Goal: Task Accomplishment & Management: Manage account settings

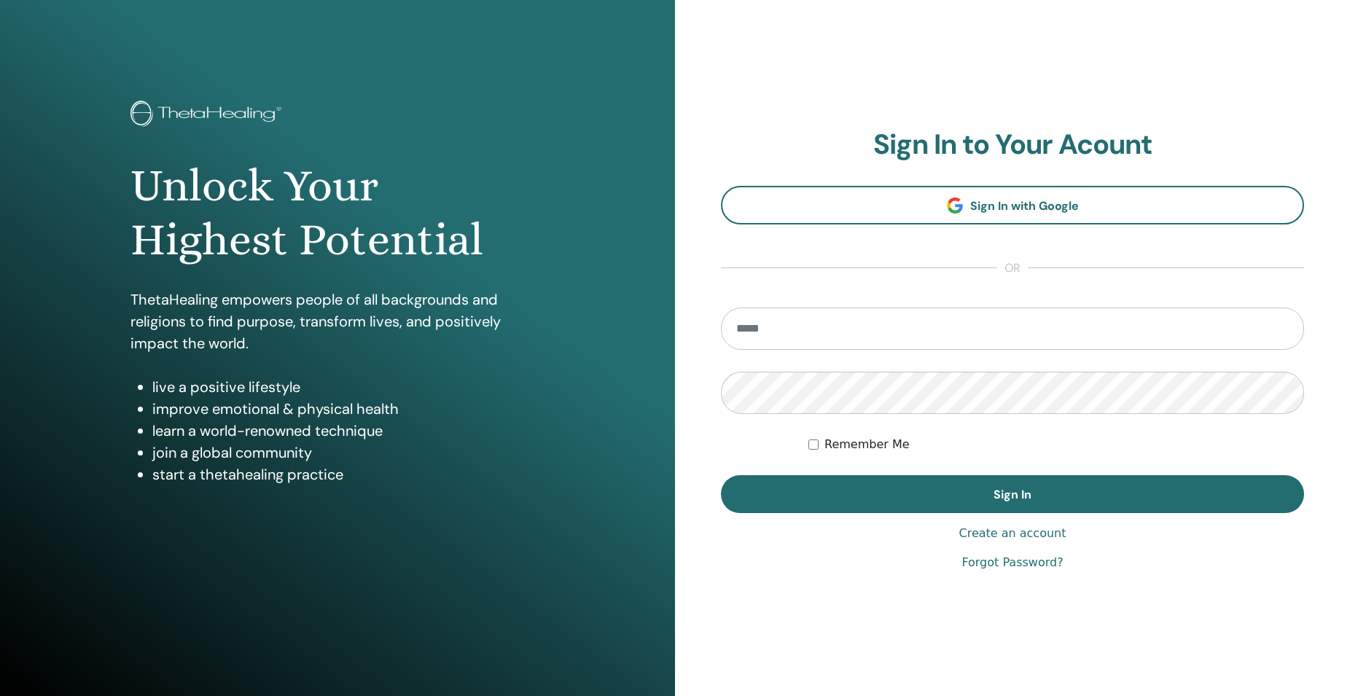
click at [774, 331] on input "email" at bounding box center [1012, 329] width 583 height 42
type input "**********"
click at [721, 475] on button "Sign In" at bounding box center [1012, 494] width 583 height 38
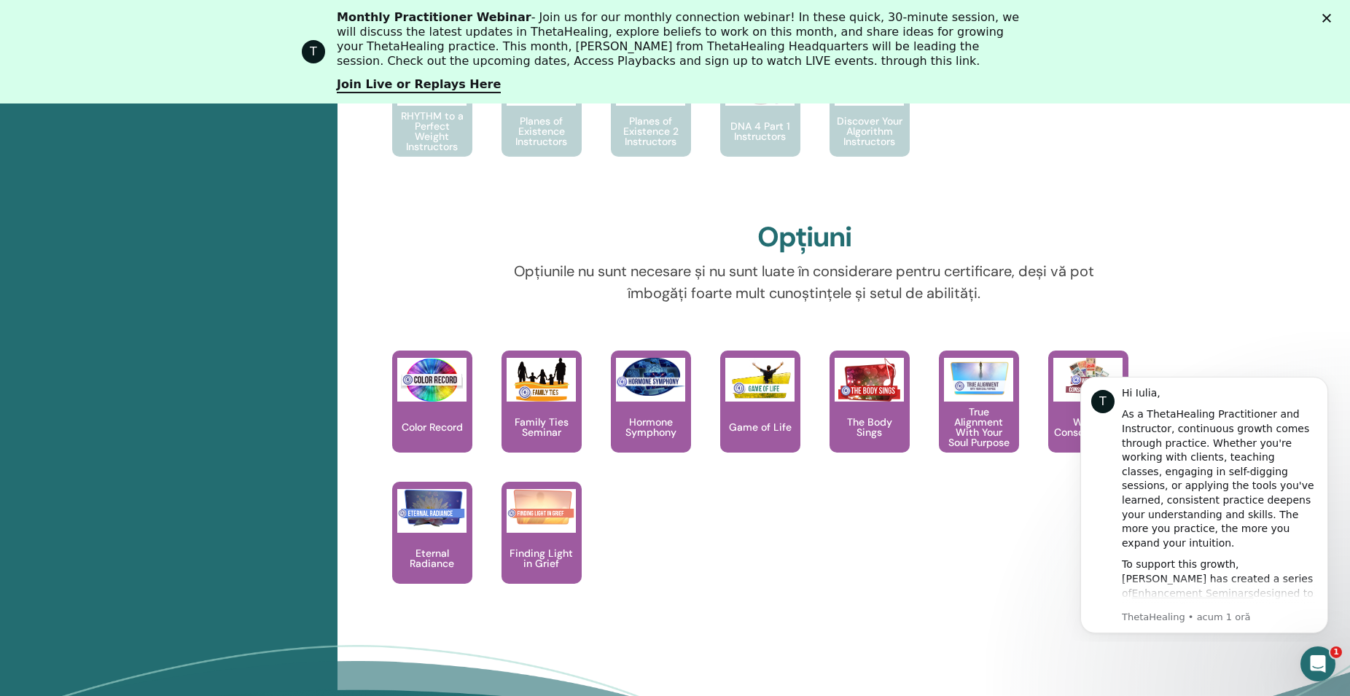
scroll to position [1153, 0]
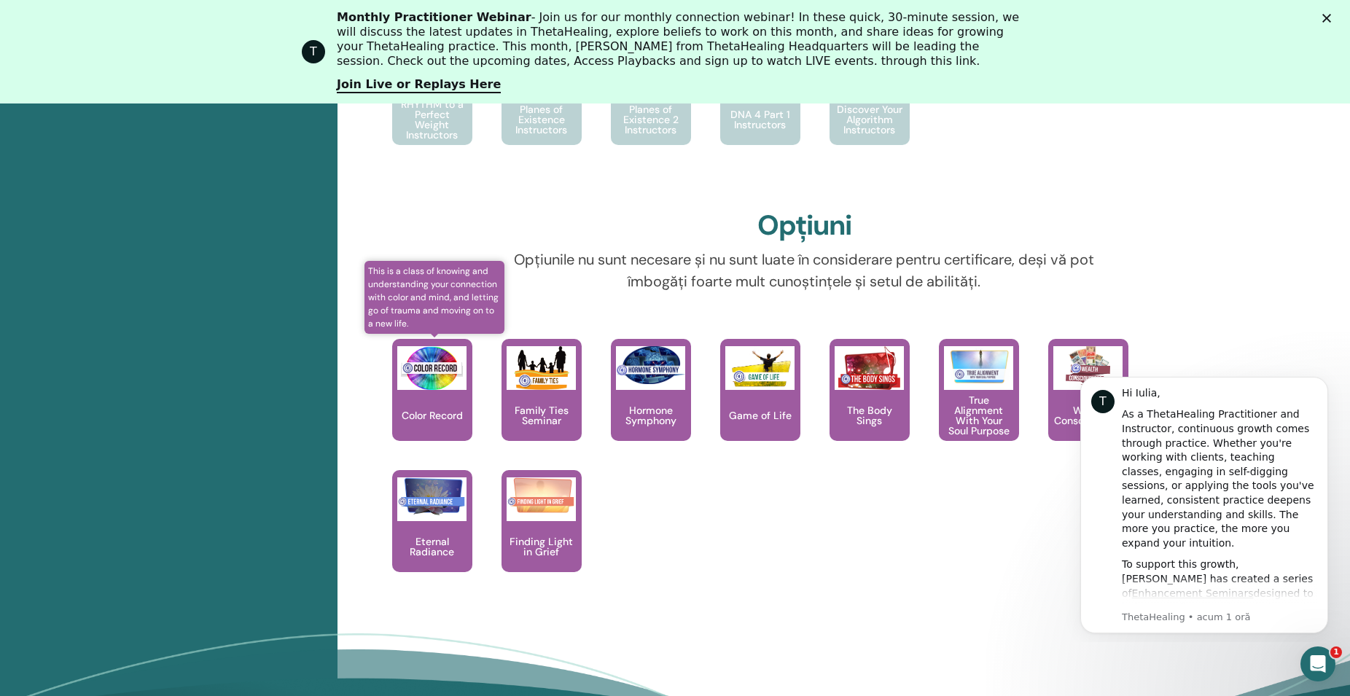
click at [421, 400] on div "Color Record" at bounding box center [432, 390] width 80 height 102
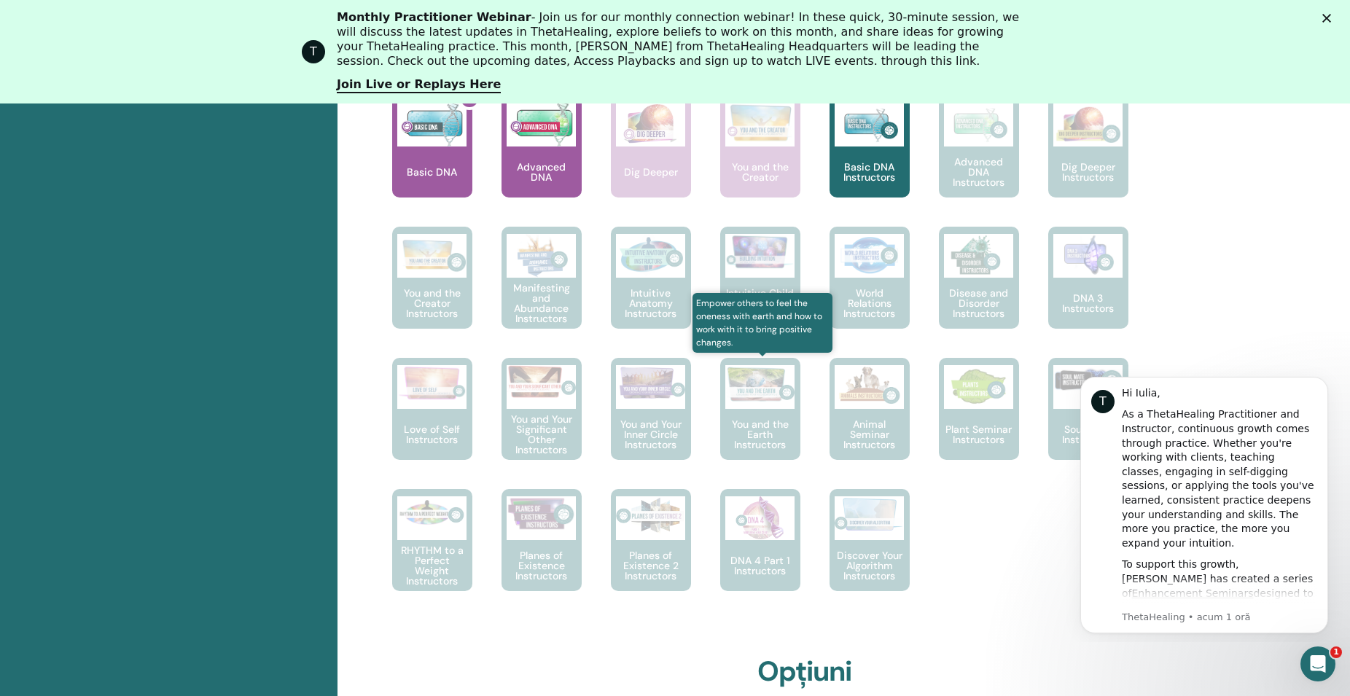
scroll to position [335, 0]
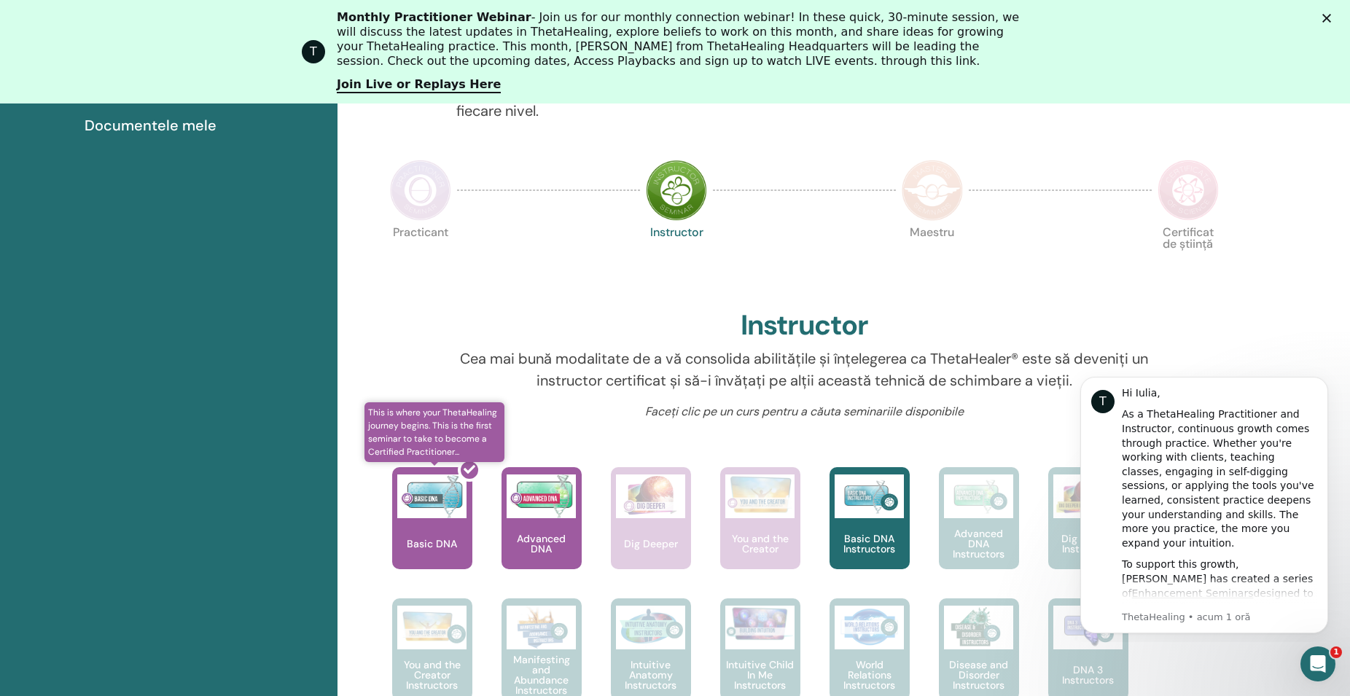
click at [422, 512] on div at bounding box center [441, 523] width 80 height 131
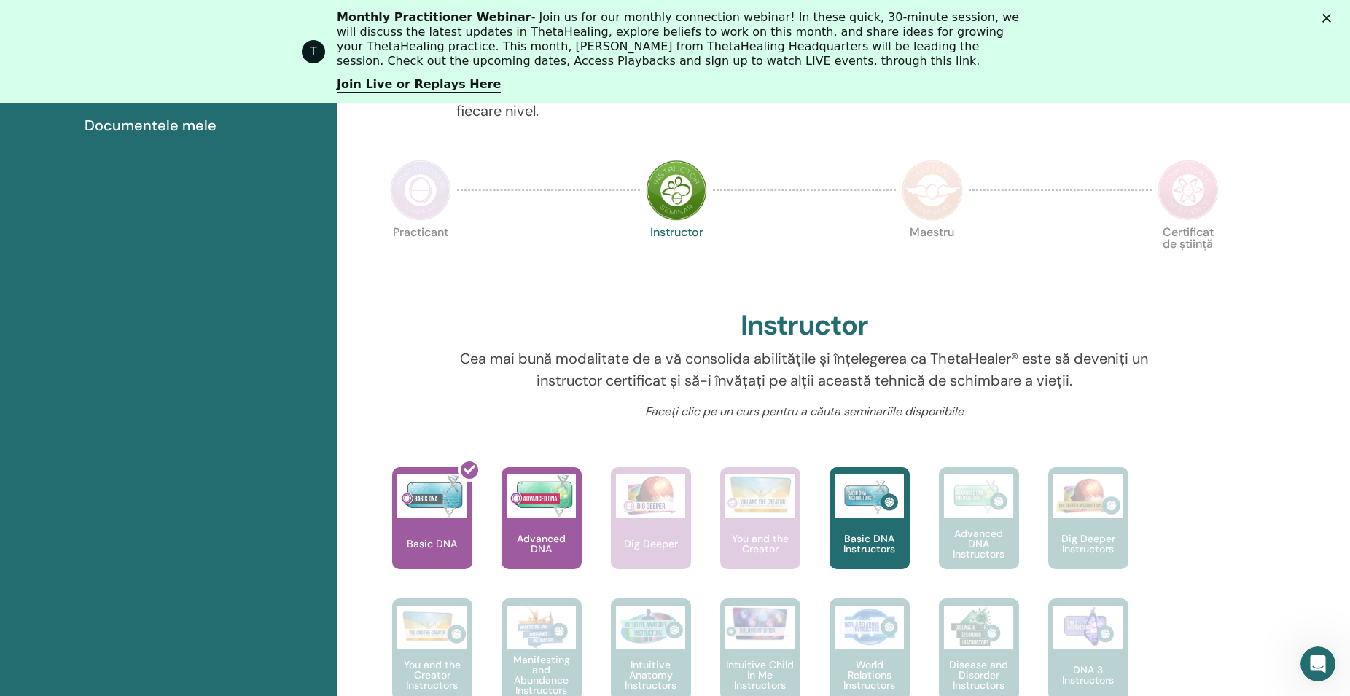
click at [684, 196] on img at bounding box center [676, 190] width 61 height 61
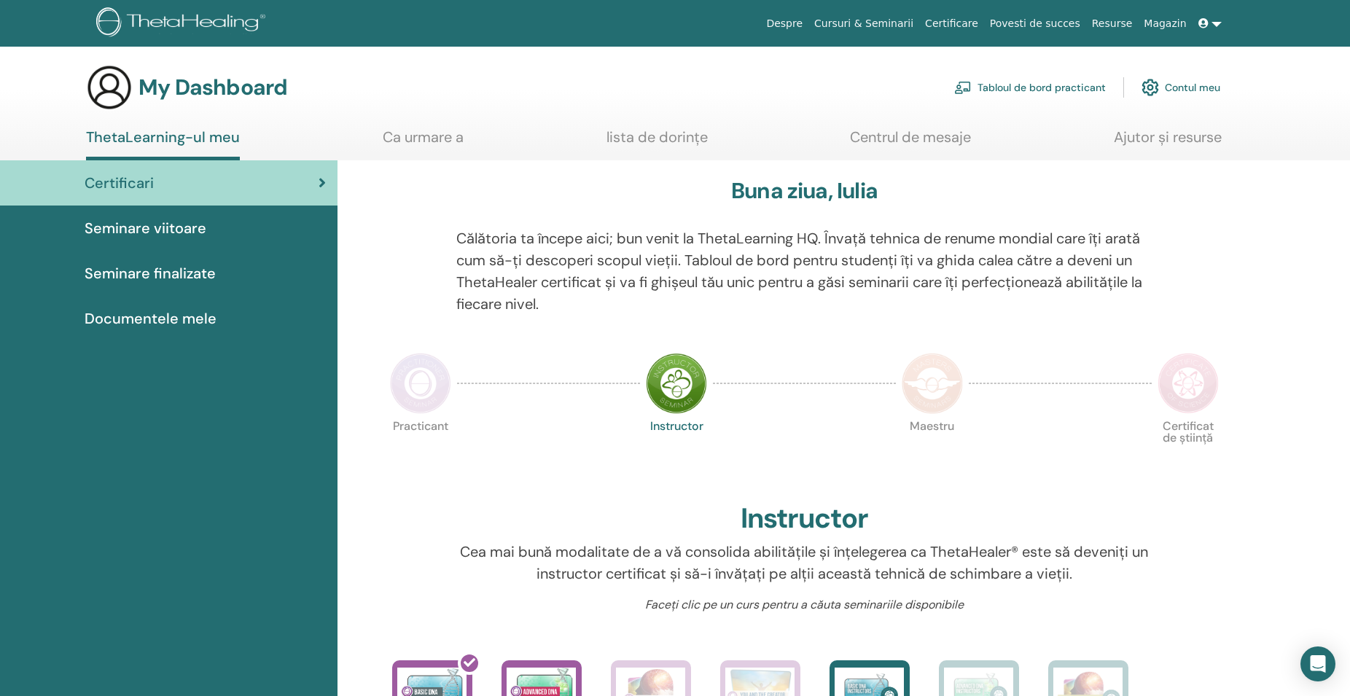
click at [202, 322] on span "Documentele mele" at bounding box center [151, 319] width 132 height 22
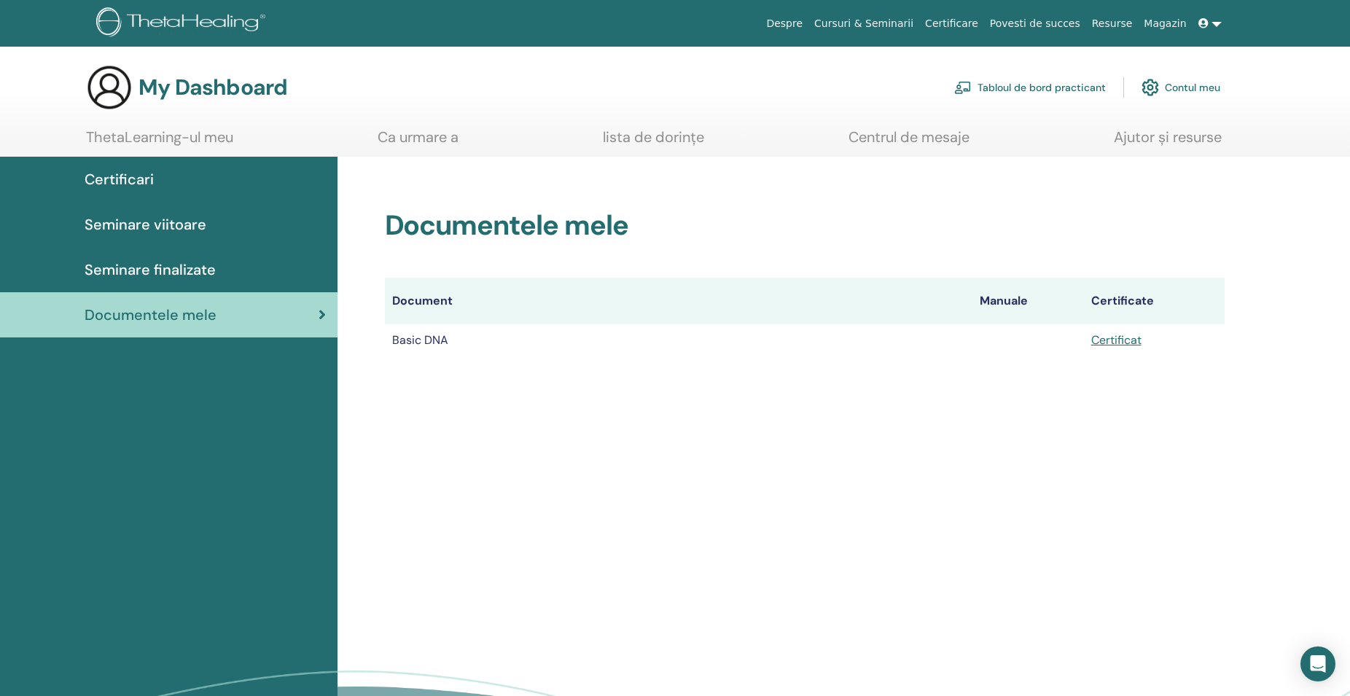
click at [1190, 86] on link "Contul meu" at bounding box center [1180, 87] width 79 height 32
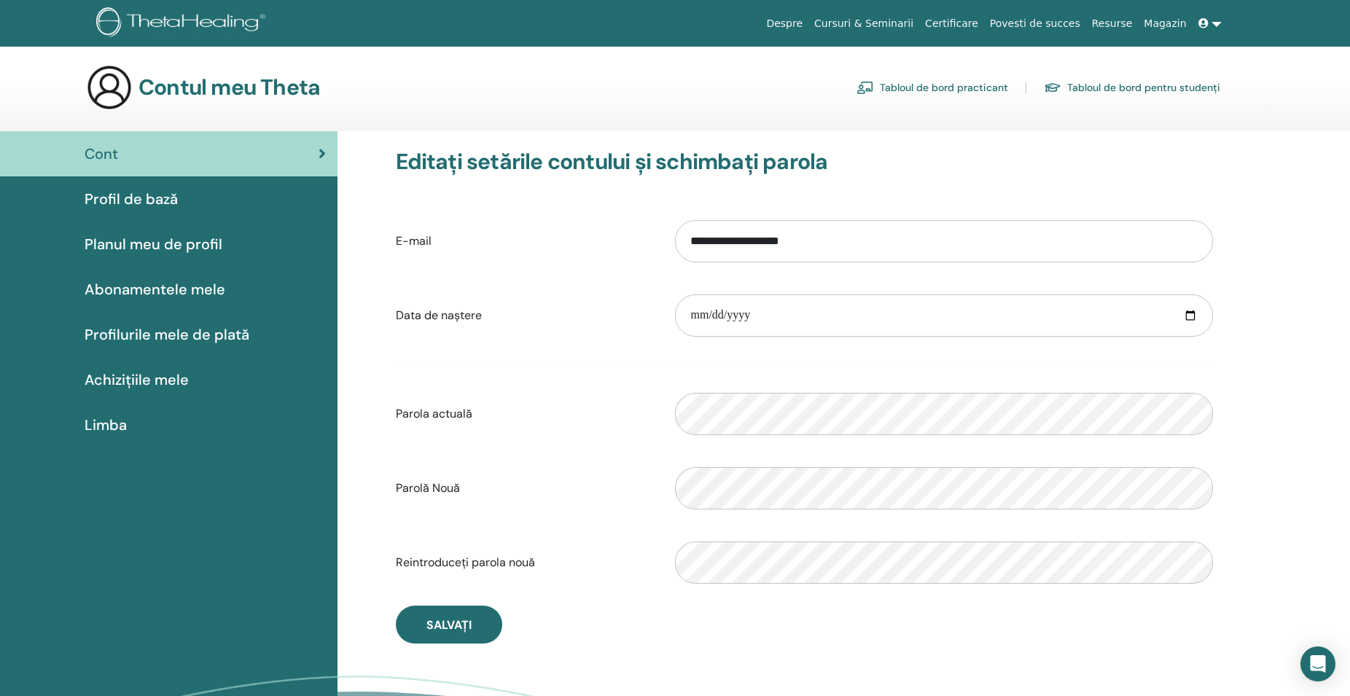
click at [144, 198] on span "Profil de bază" at bounding box center [131, 199] width 93 height 22
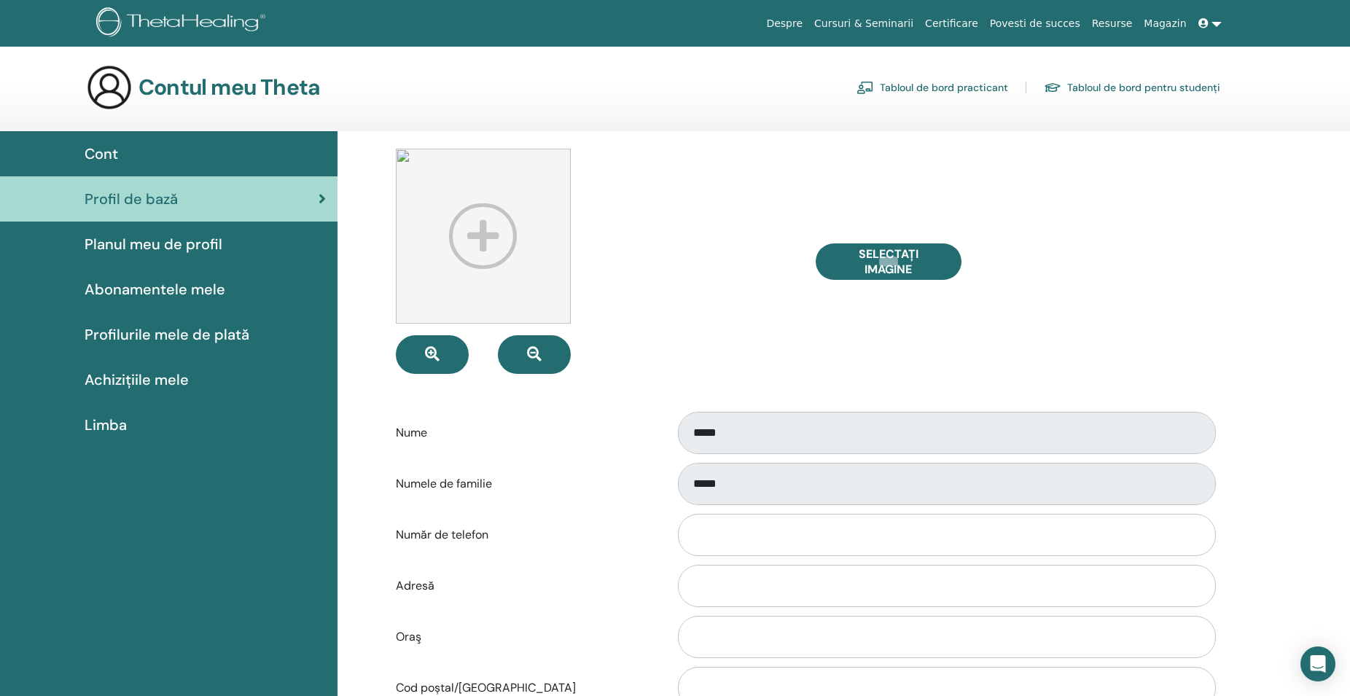
click at [614, 429] on label "Nume" at bounding box center [525, 433] width 280 height 28
click at [574, 453] on div "Nume *****" at bounding box center [805, 433] width 840 height 48
click at [321, 195] on icon at bounding box center [322, 199] width 7 height 15
click at [163, 156] on div "Cont" at bounding box center [169, 154] width 314 height 22
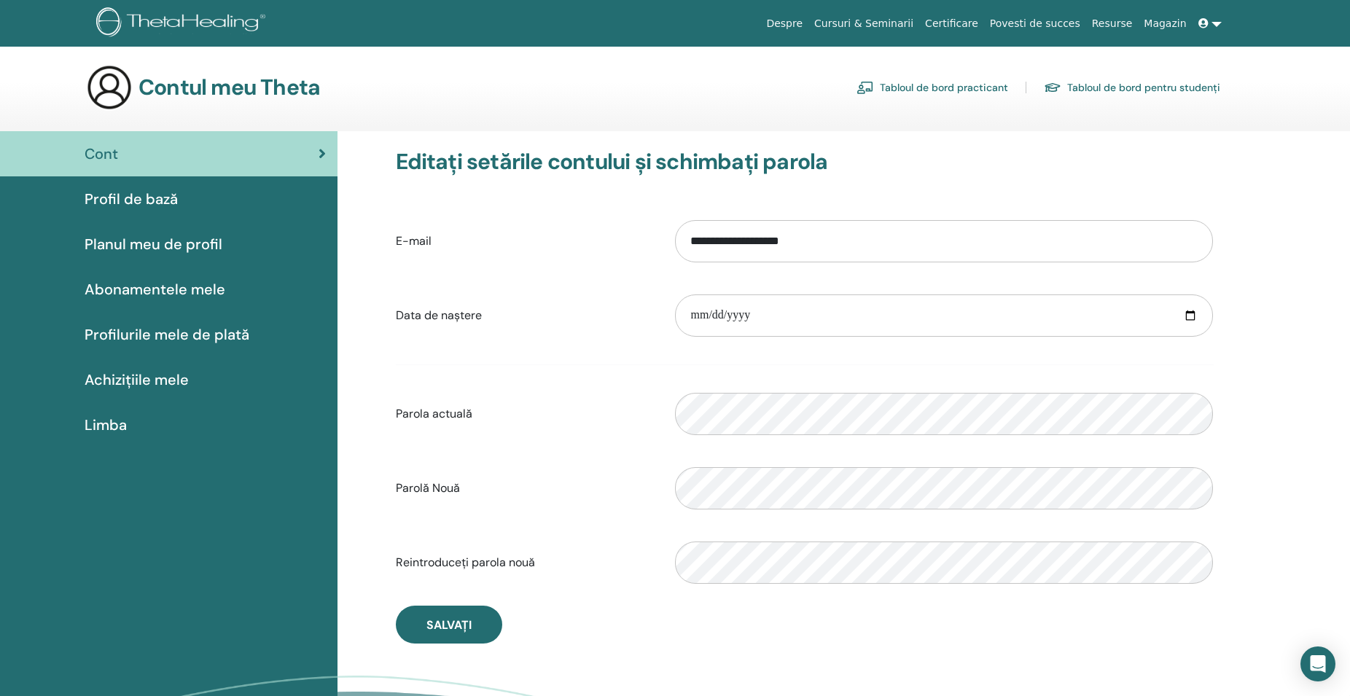
click at [153, 207] on span "Profil de bază" at bounding box center [131, 199] width 93 height 22
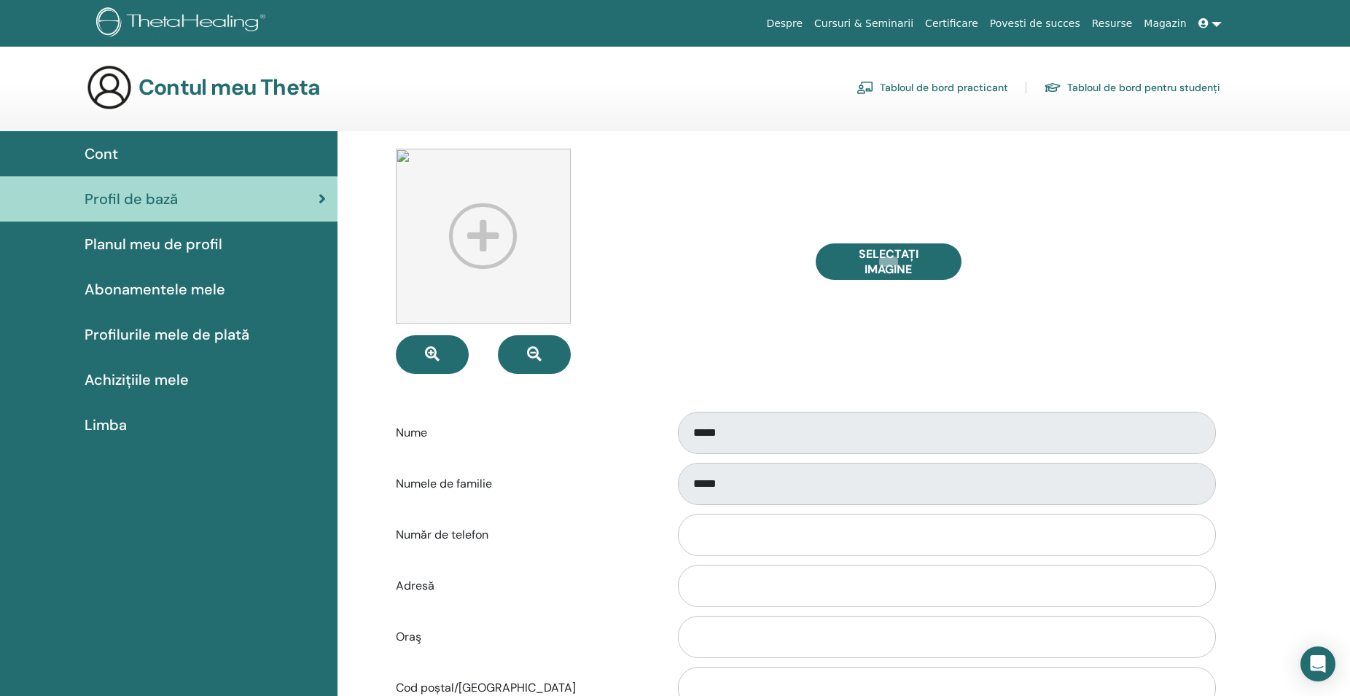
click at [155, 241] on span "Planul meu de profil" at bounding box center [154, 244] width 138 height 22
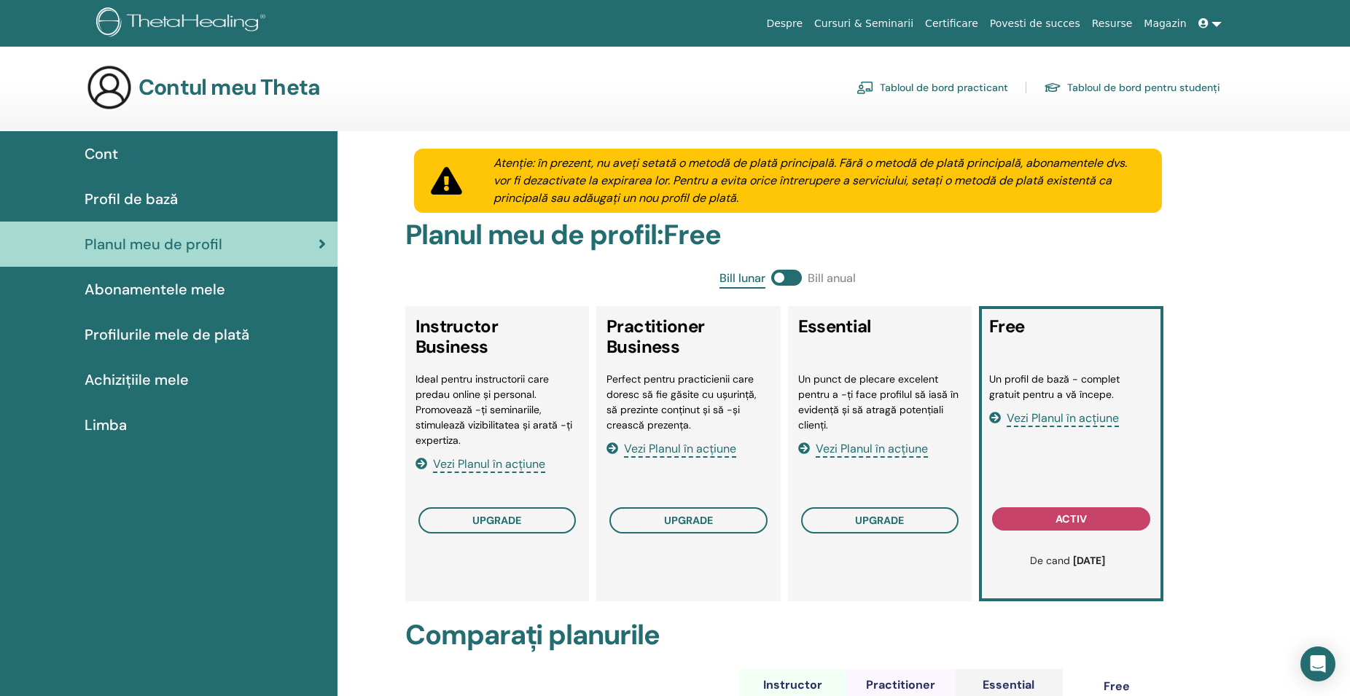
click at [190, 285] on span "Abonamentele mele" at bounding box center [155, 289] width 141 height 22
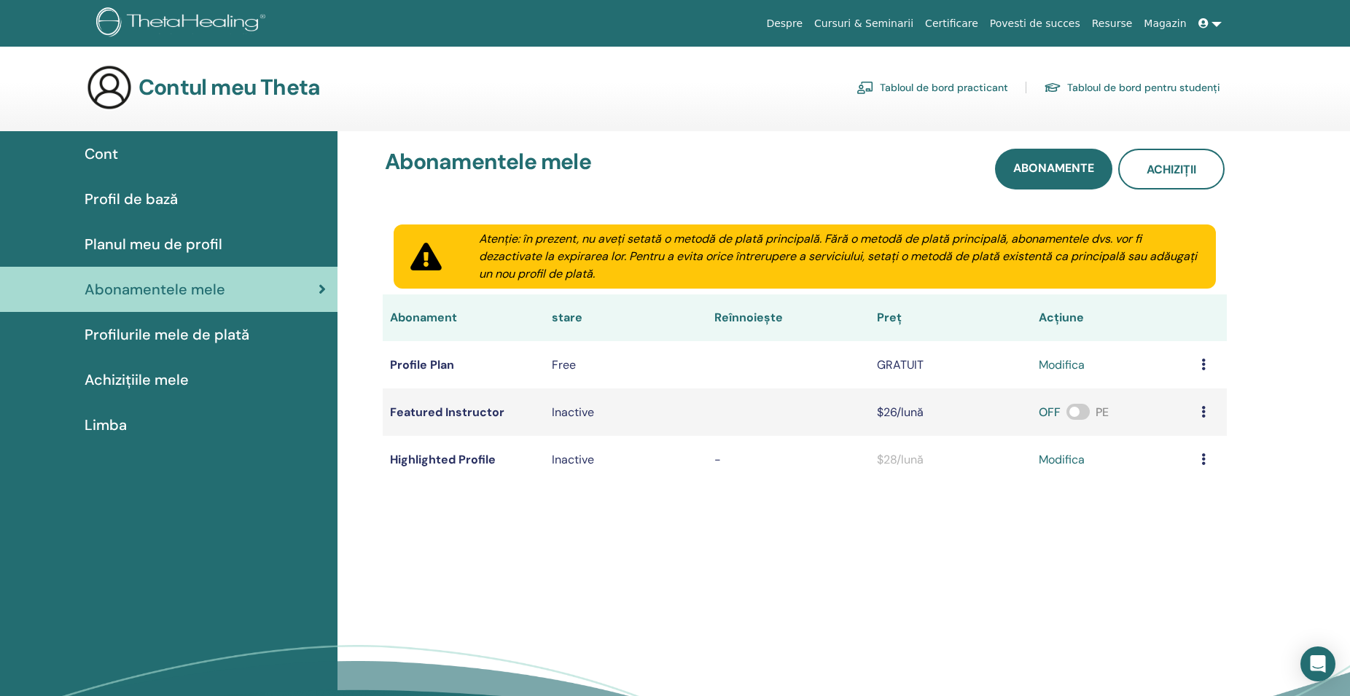
click at [149, 195] on span "Profil de bază" at bounding box center [131, 199] width 93 height 22
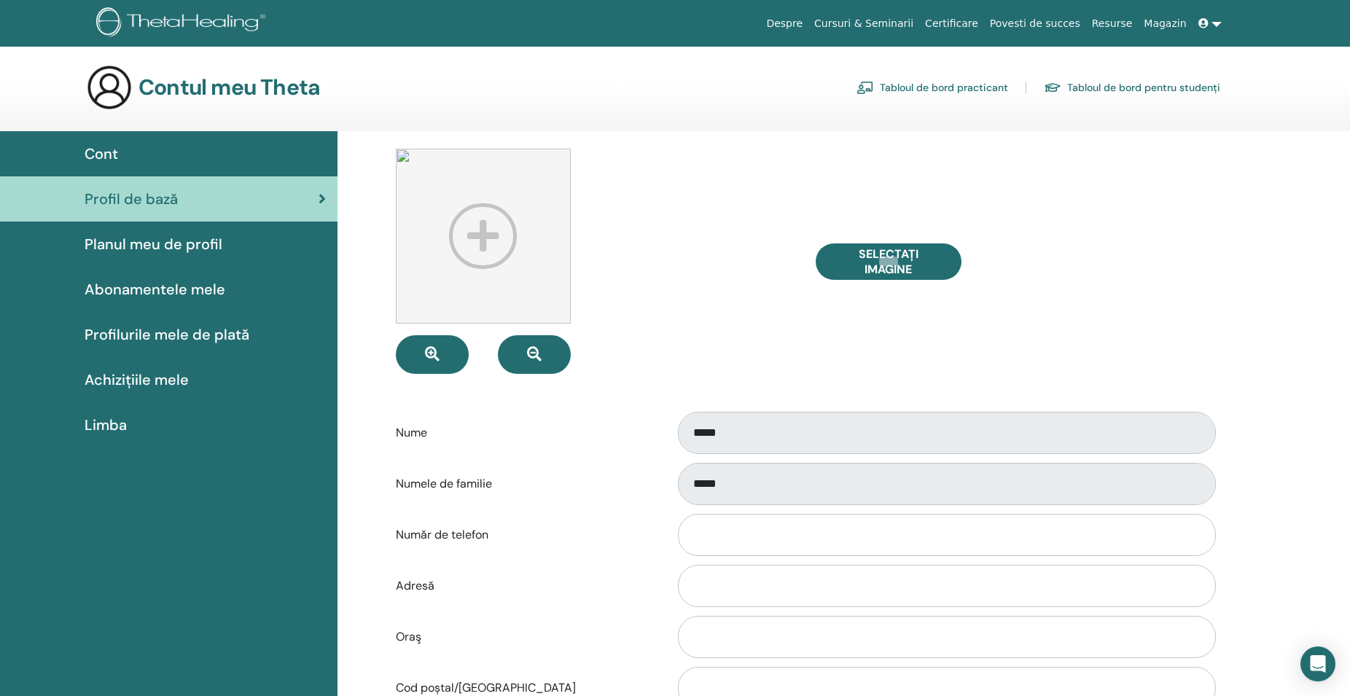
click at [1205, 22] on icon at bounding box center [1203, 23] width 10 height 10
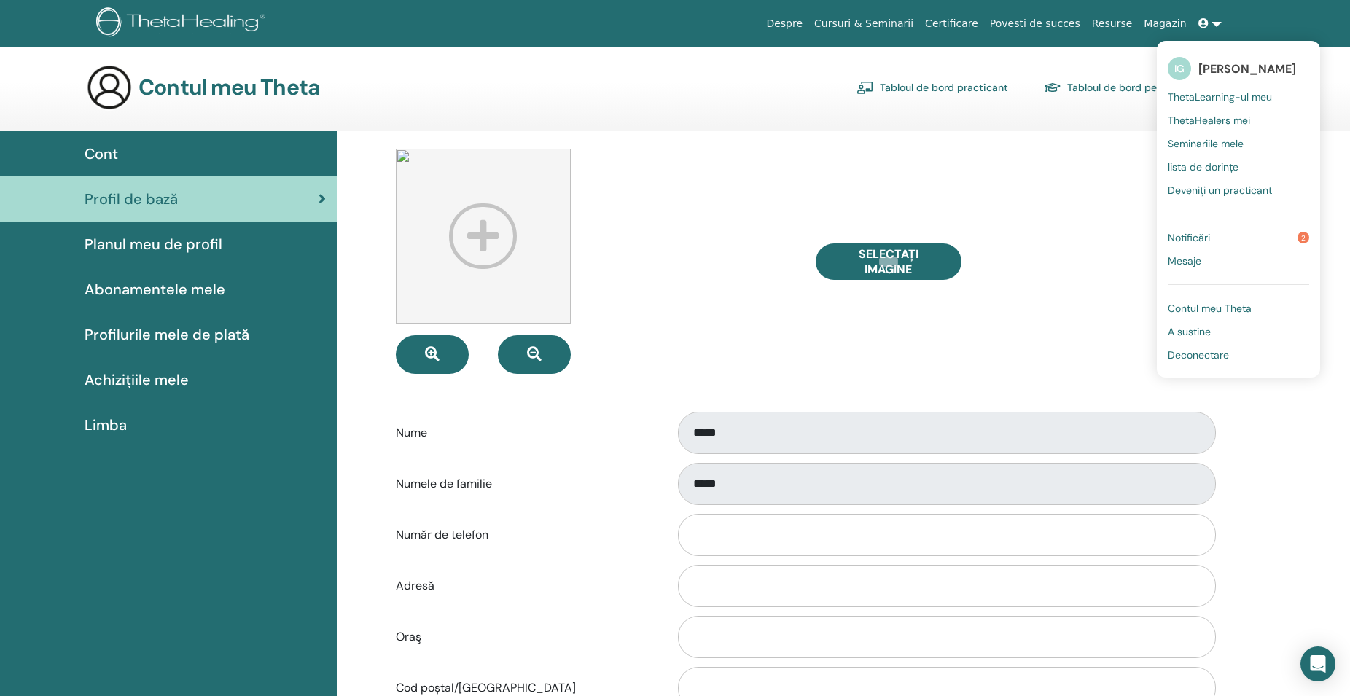
click at [1289, 424] on div "Selectați Imagine Nume ***** Numele de familie ***** Număr de telefon Adresă Or…" at bounding box center [843, 662] width 1012 height 1063
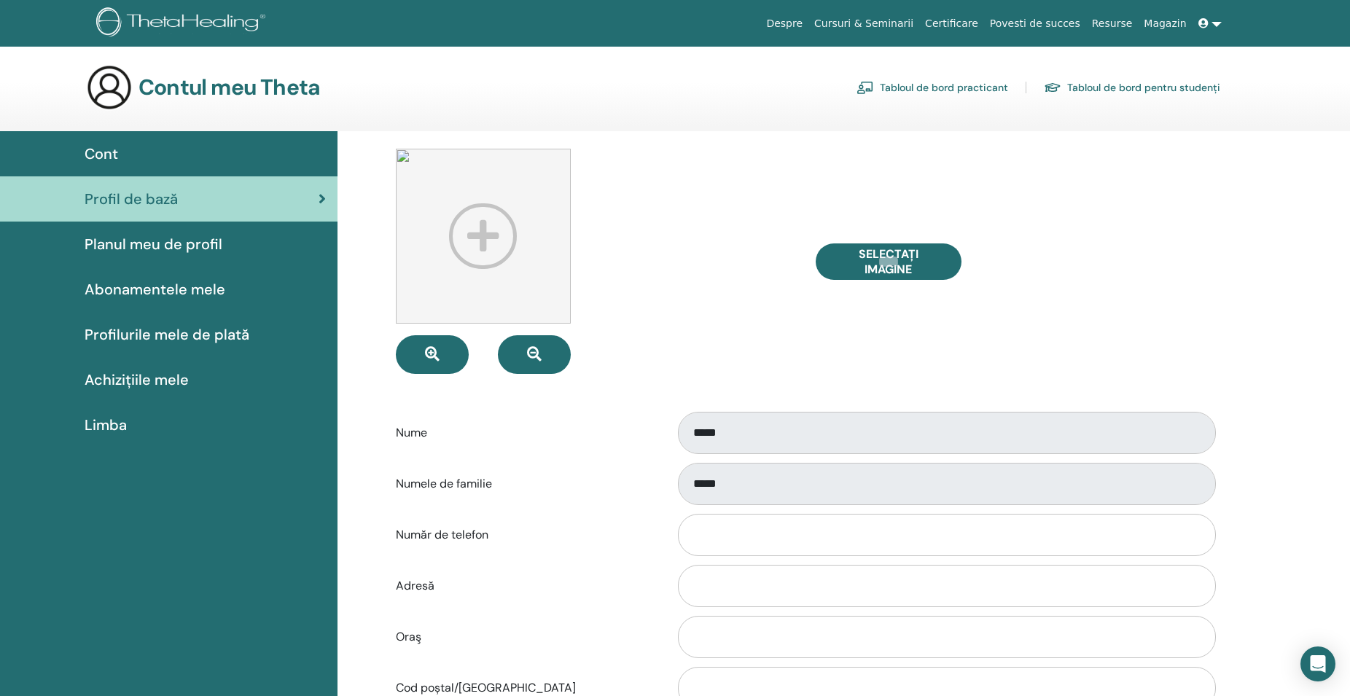
click at [1206, 23] on icon at bounding box center [1203, 23] width 10 height 10
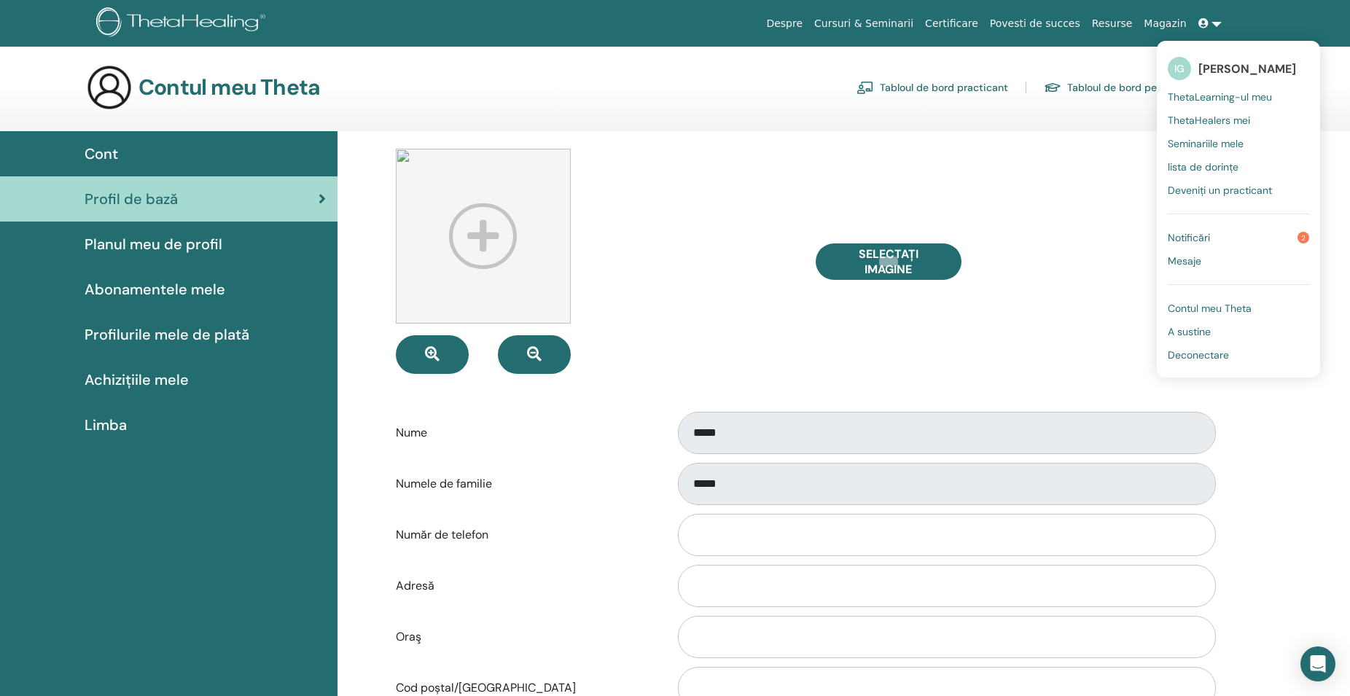
click at [1200, 235] on span "Notificări" at bounding box center [1189, 237] width 42 height 13
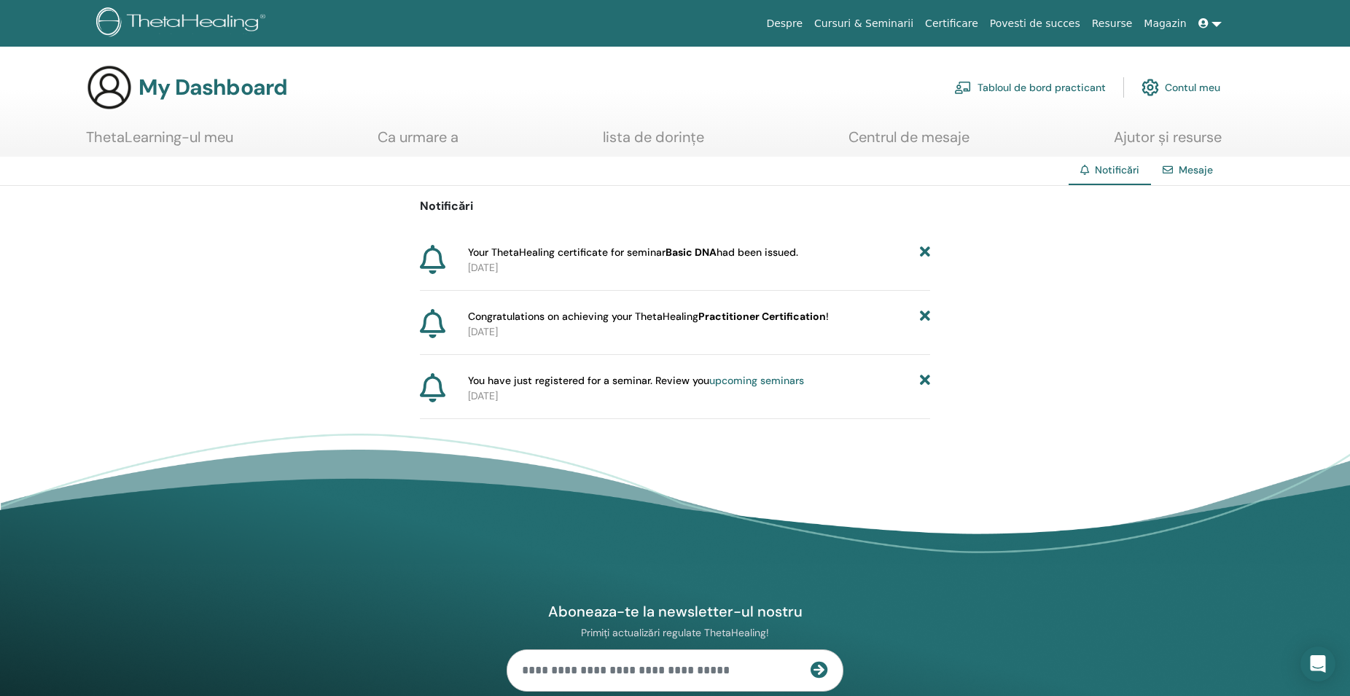
click at [437, 327] on icon at bounding box center [433, 323] width 26 height 29
click at [433, 249] on icon at bounding box center [433, 259] width 26 height 29
click at [1196, 172] on link "Mesaje" at bounding box center [1196, 169] width 34 height 13
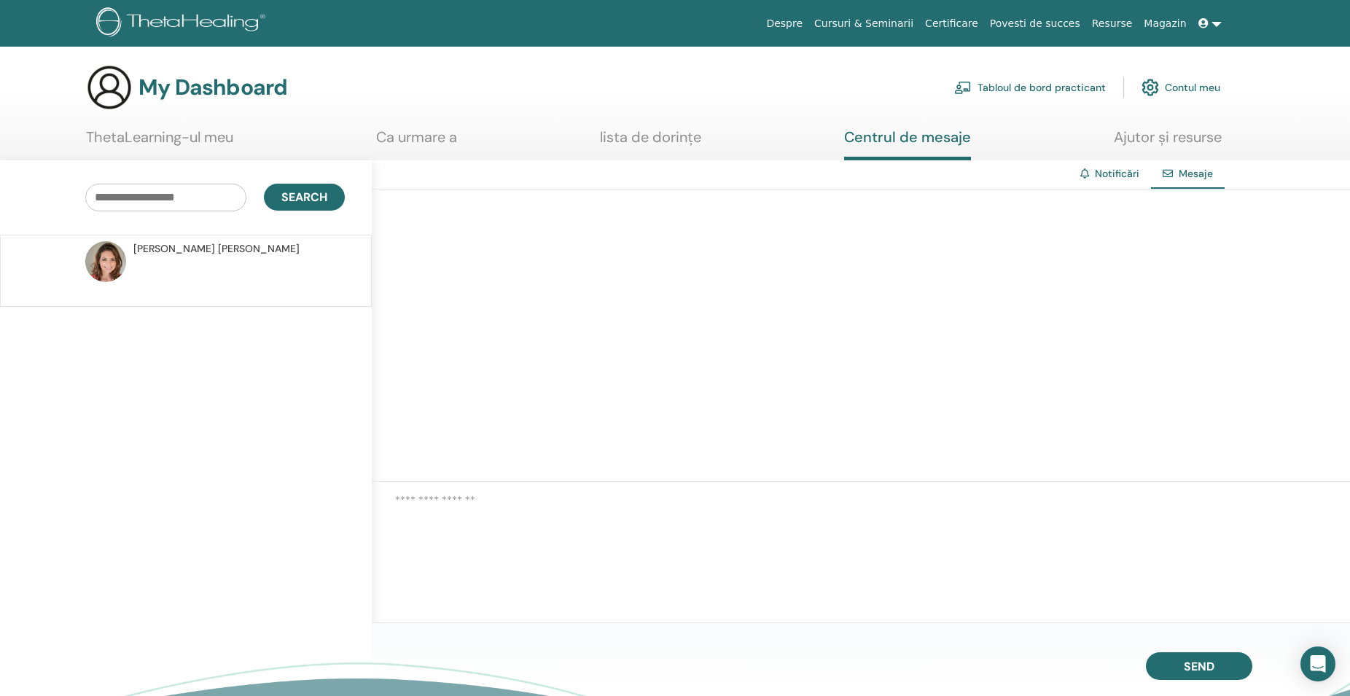
click at [798, 260] on div at bounding box center [861, 335] width 978 height 292
click at [1115, 172] on link "Notificări" at bounding box center [1117, 173] width 44 height 13
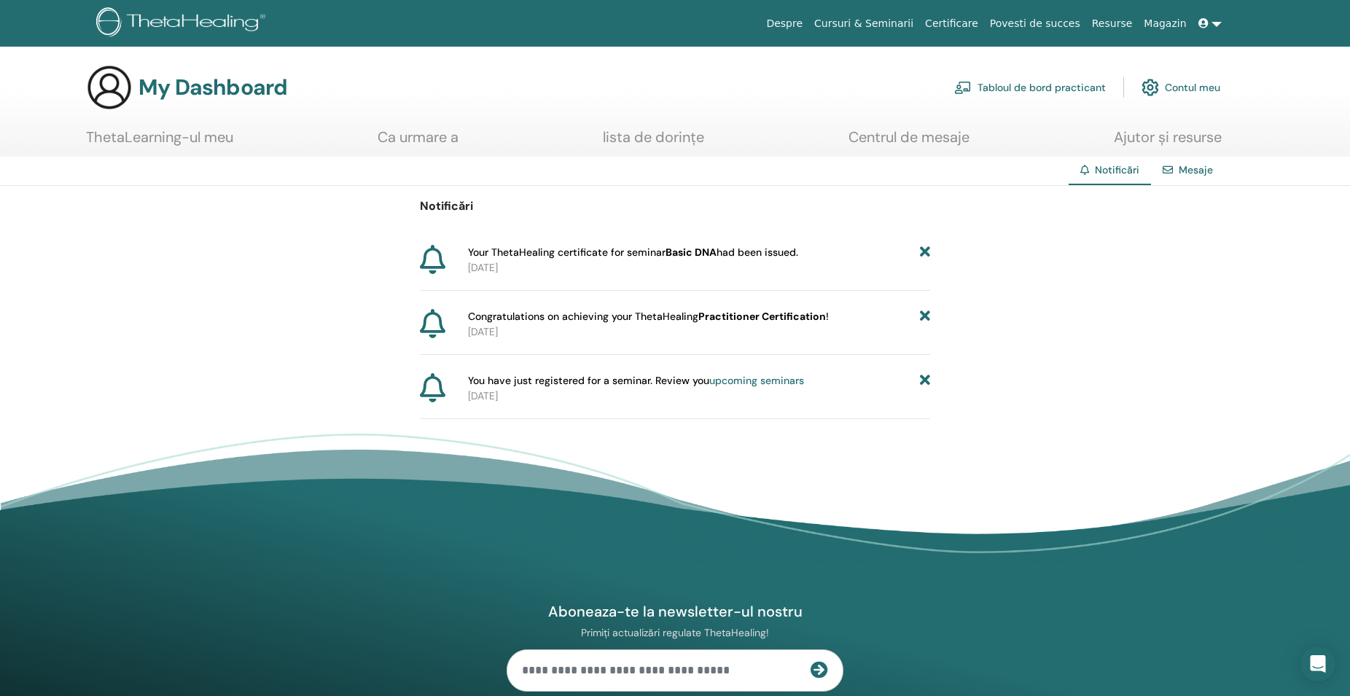
click at [1018, 88] on link "Tabloul de bord practicant" at bounding box center [1030, 87] width 152 height 32
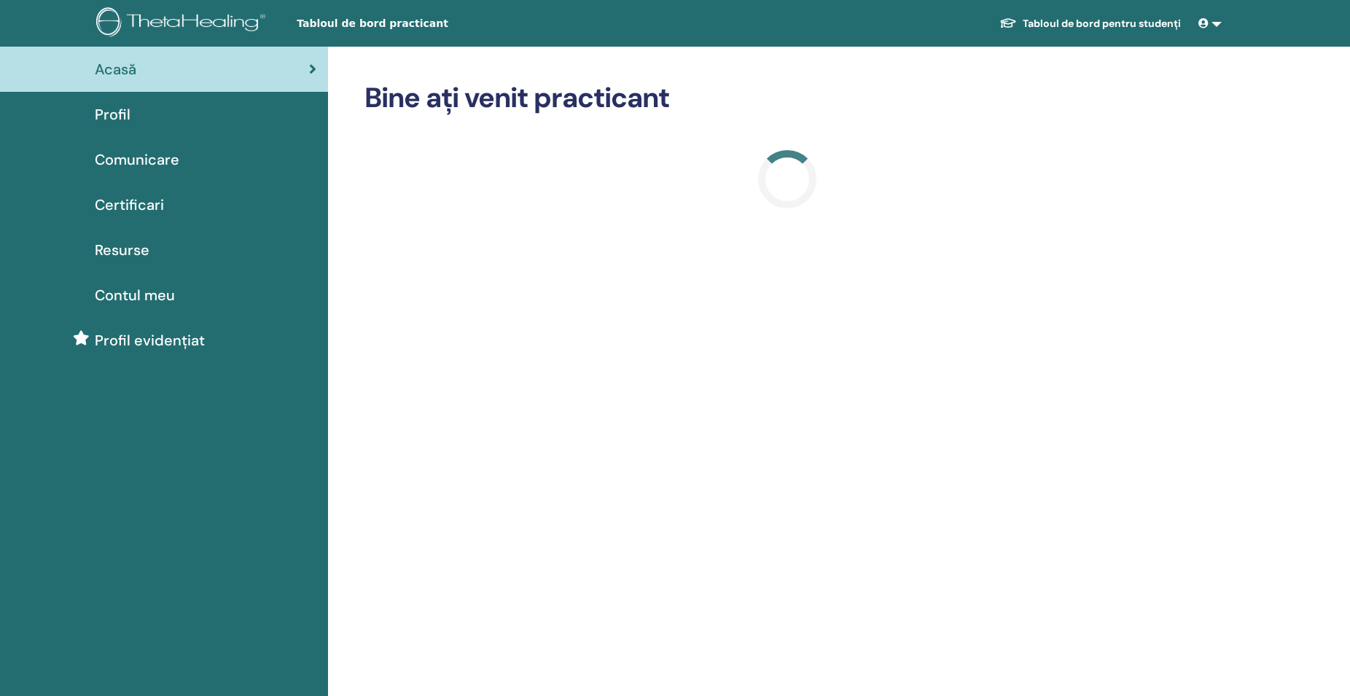
click at [136, 337] on span "Profil evidențiat" at bounding box center [150, 340] width 110 height 22
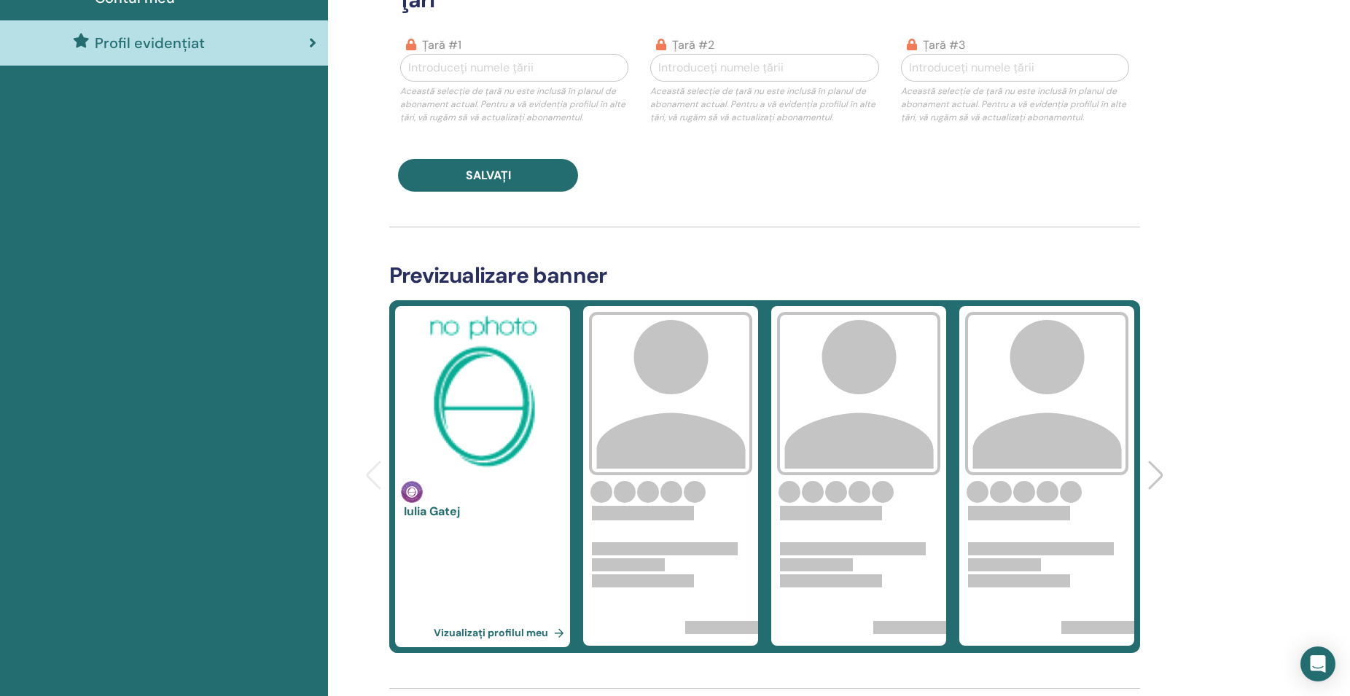
scroll to position [669, 0]
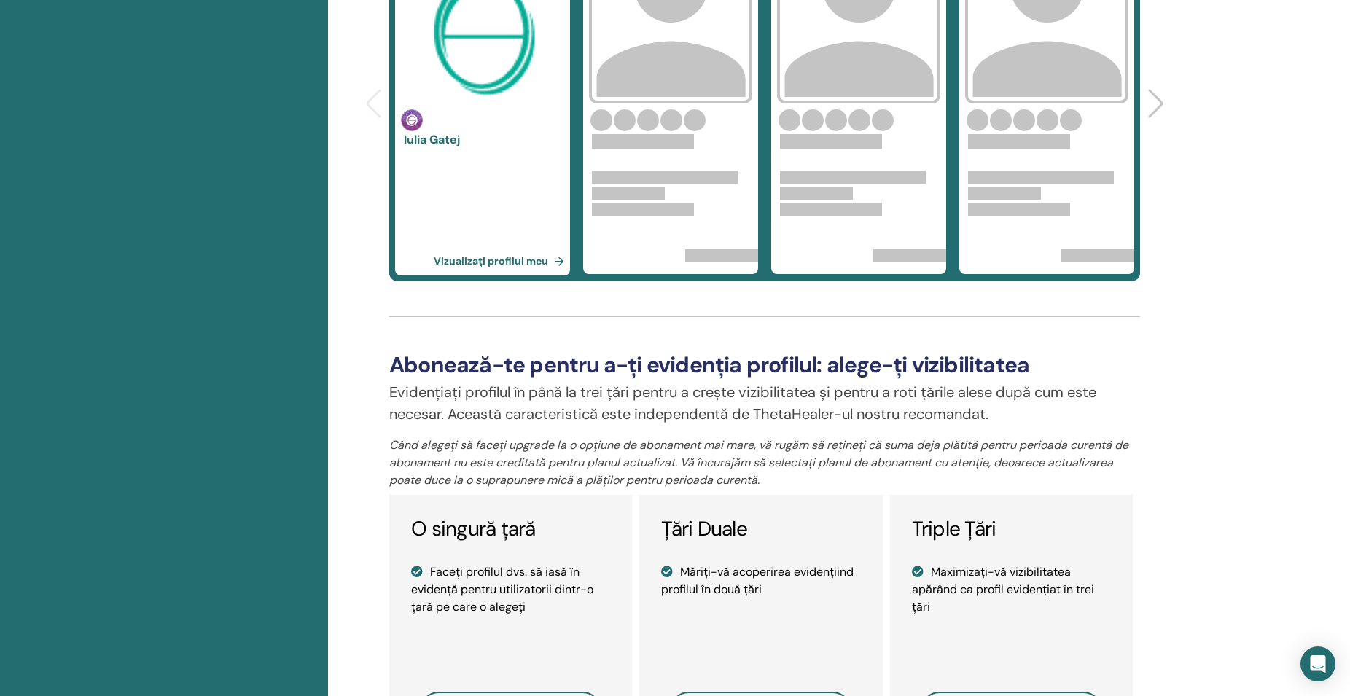
click at [514, 261] on link "Vizualizați profilul meu" at bounding box center [502, 260] width 136 height 29
